Goal: Check status: Check status

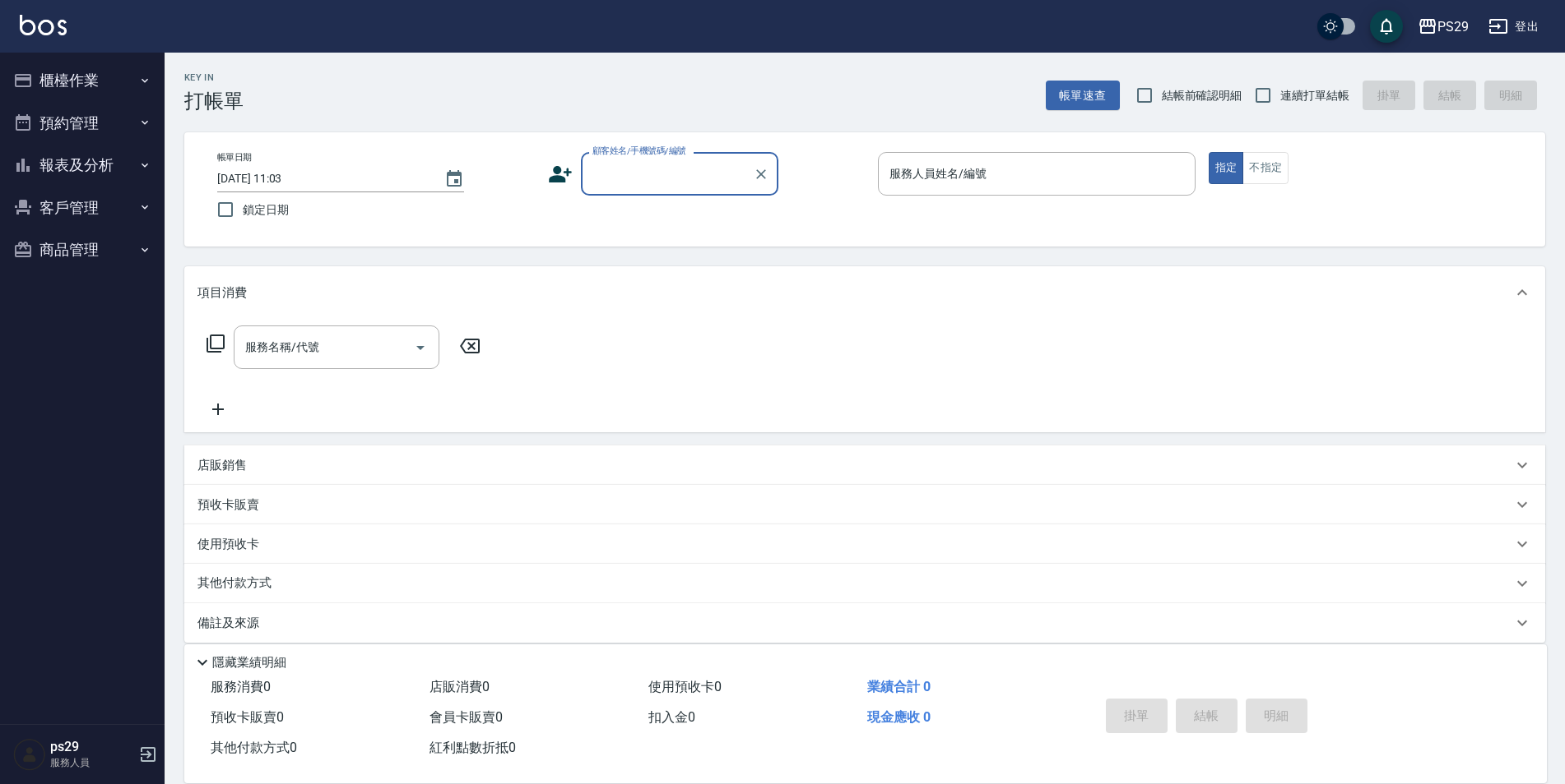
click at [27, 166] on icon "button" at bounding box center [23, 166] width 20 height 20
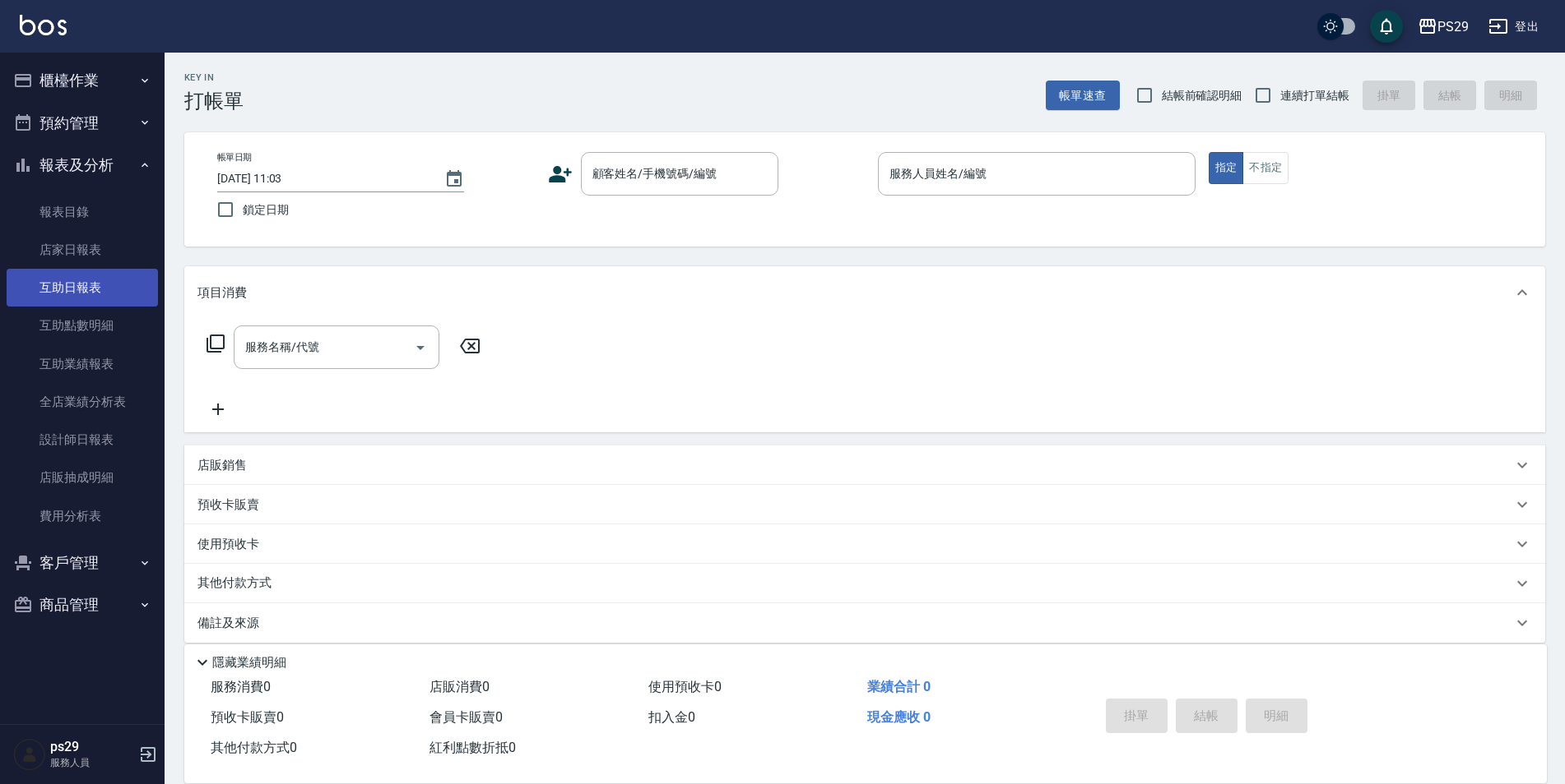
click at [42, 290] on link "互助日報表" at bounding box center [82, 288] width 151 height 37
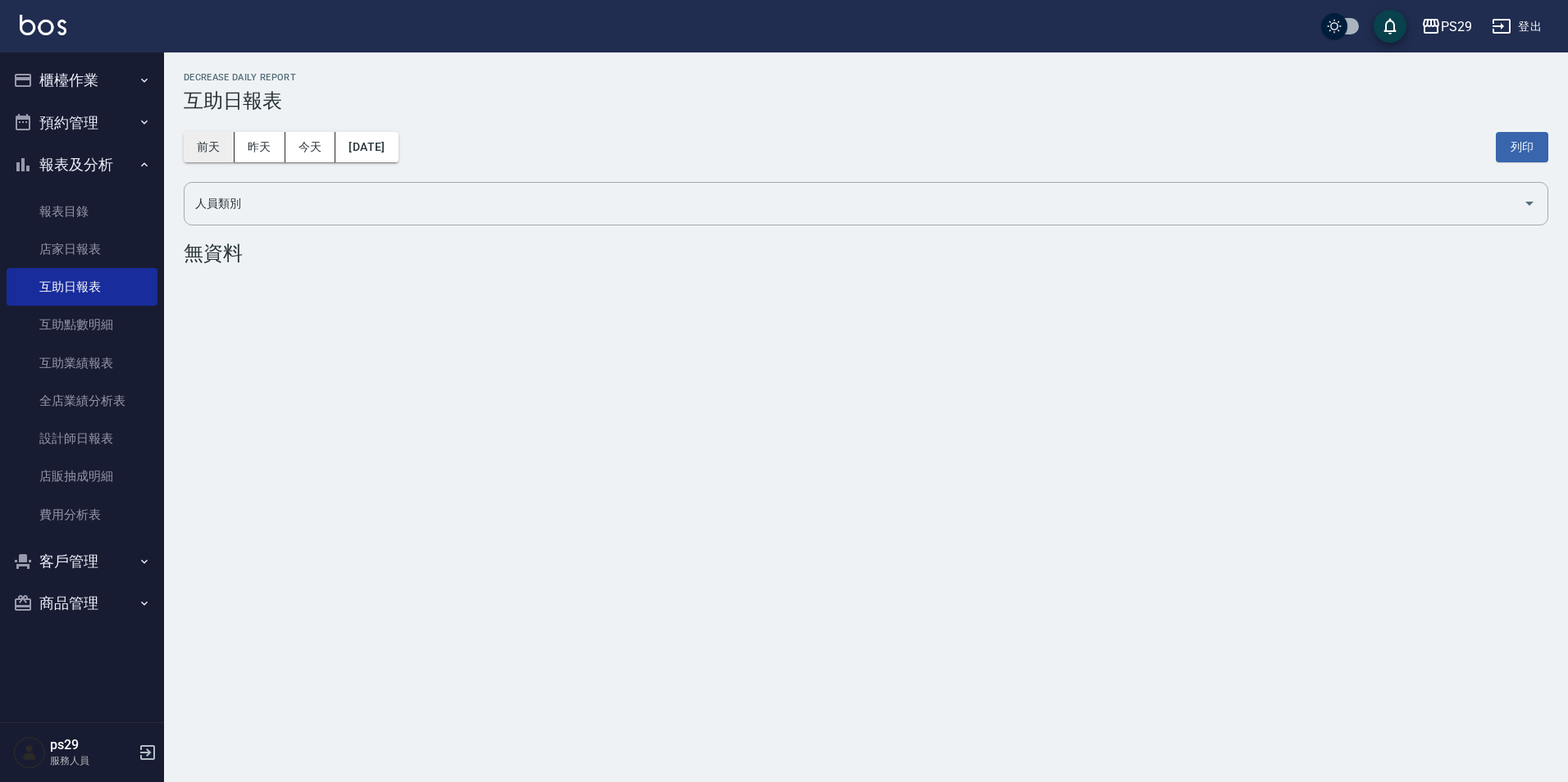
click at [225, 139] on button "前天" at bounding box center [210, 147] width 51 height 30
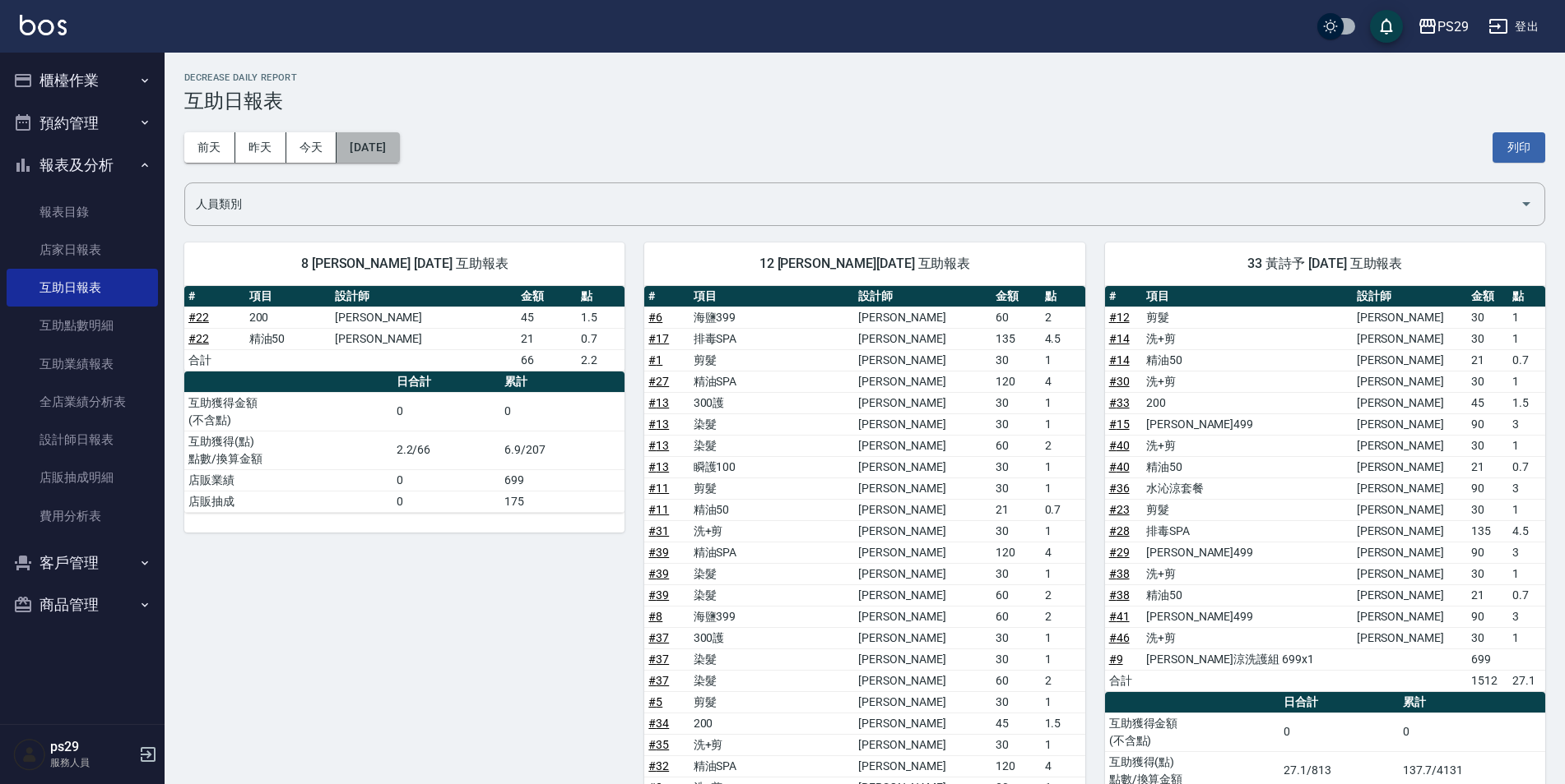
click at [399, 146] on button "[DATE]" at bounding box center [367, 147] width 62 height 31
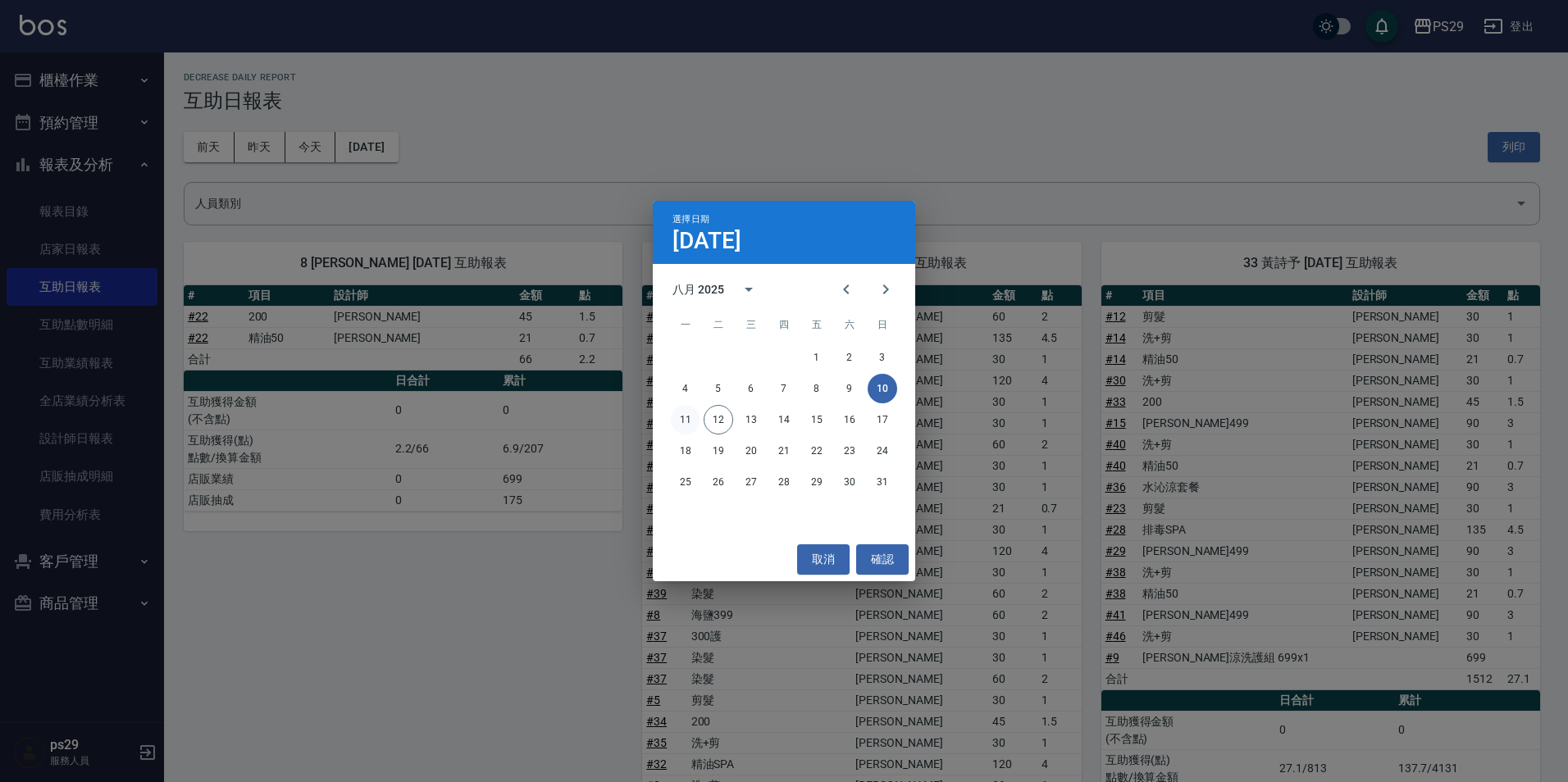
click at [684, 422] on button "11" at bounding box center [686, 420] width 30 height 30
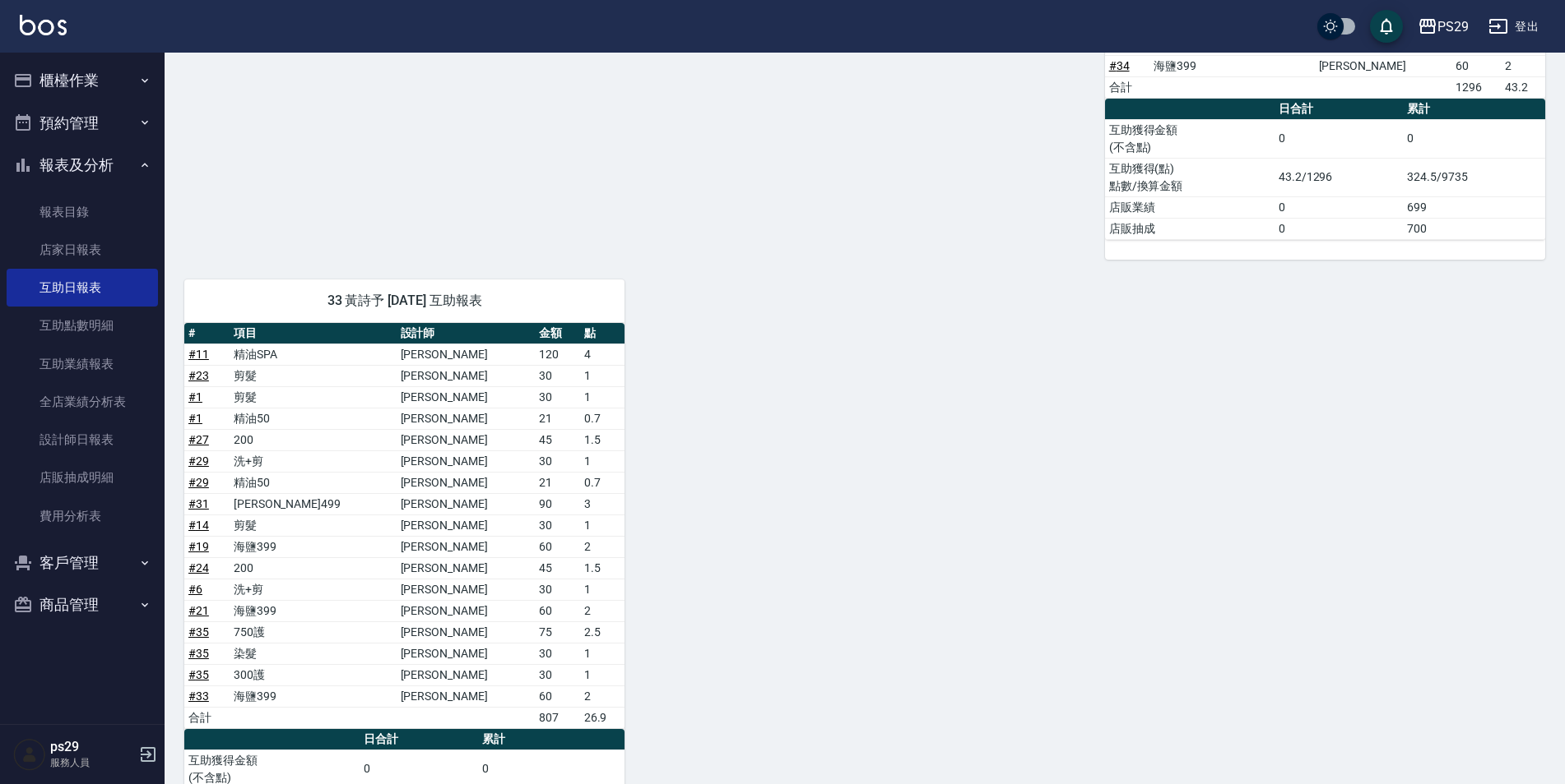
scroll to position [784, 0]
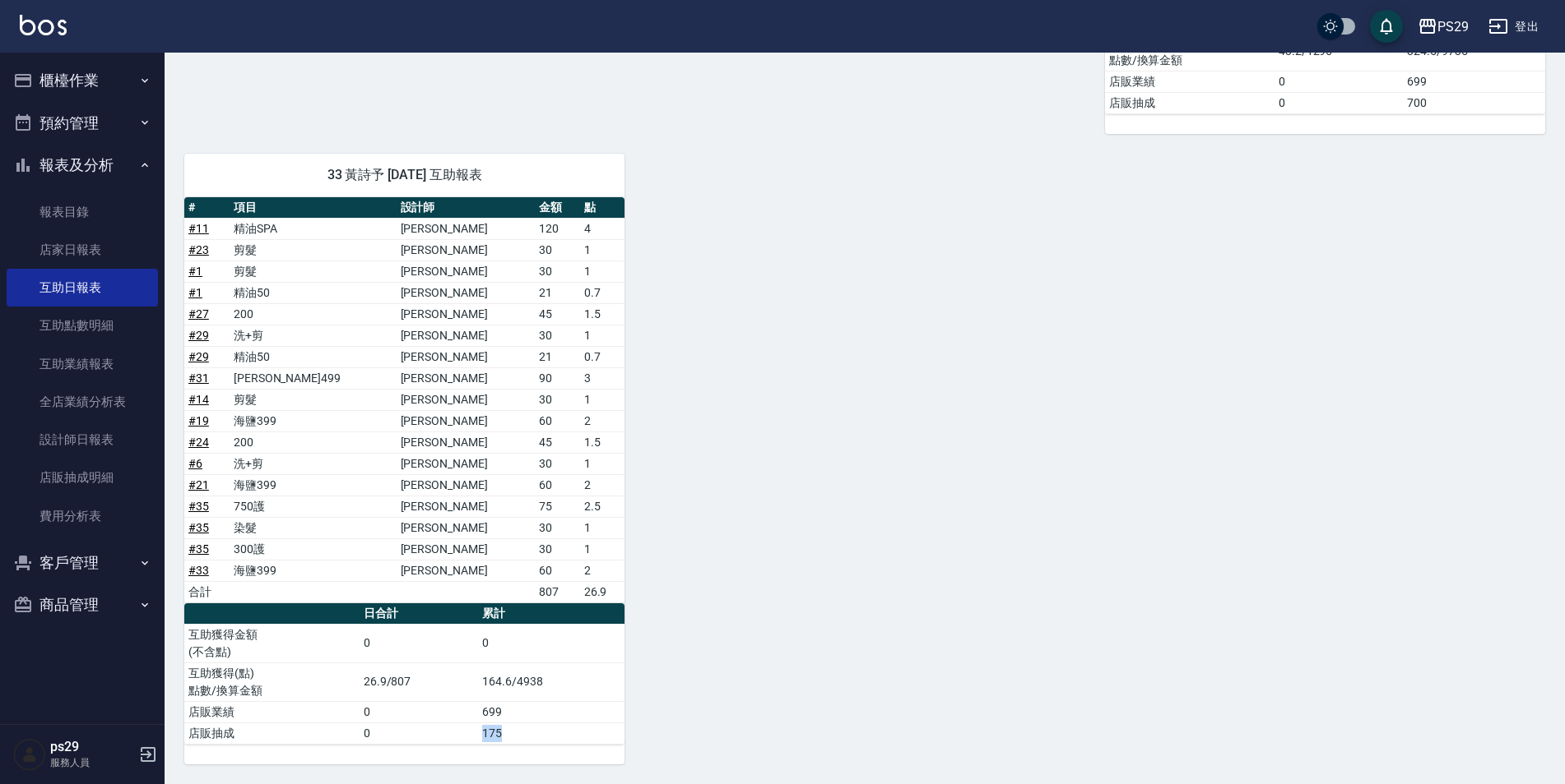
drag, startPoint x: 519, startPoint y: 734, endPoint x: 483, endPoint y: 729, distance: 36.3
click at [483, 729] on td "175" at bounding box center [551, 734] width 146 height 22
drag, startPoint x: 483, startPoint y: 729, endPoint x: 523, endPoint y: 737, distance: 40.8
click at [523, 737] on td "175" at bounding box center [551, 734] width 146 height 22
drag, startPoint x: 523, startPoint y: 737, endPoint x: 479, endPoint y: 730, distance: 44.6
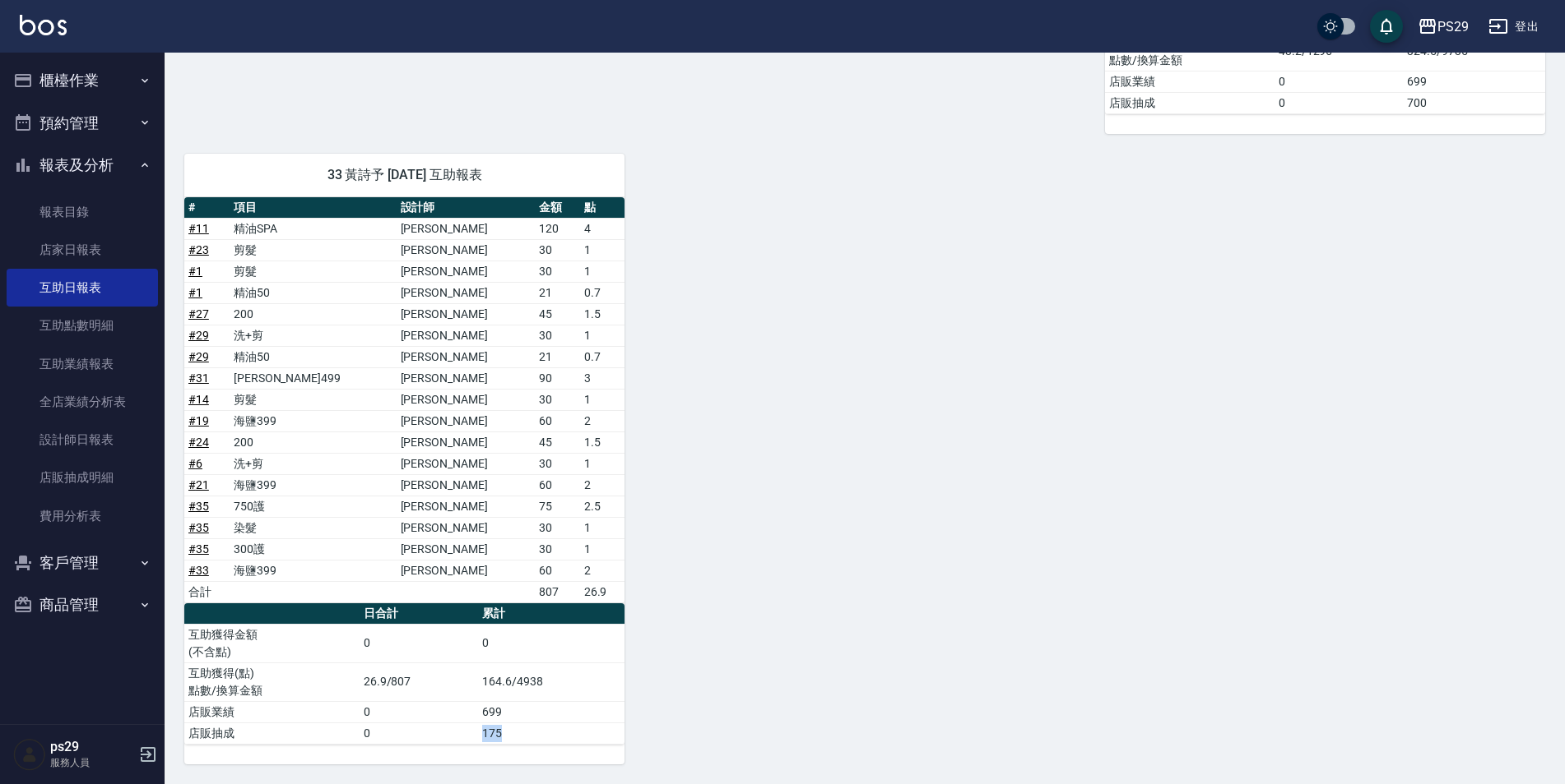
click at [479, 730] on td "175" at bounding box center [551, 734] width 146 height 22
click at [724, 660] on div "1 [PERSON_NAME][DATE] 互助報表 # 項目 設計師 金額 點 # 25 200 [PERSON_NAME]45 1.5 合計 45 1.5…" at bounding box center [855, 102] width 1380 height 1325
